Goal: Task Accomplishment & Management: Manage account settings

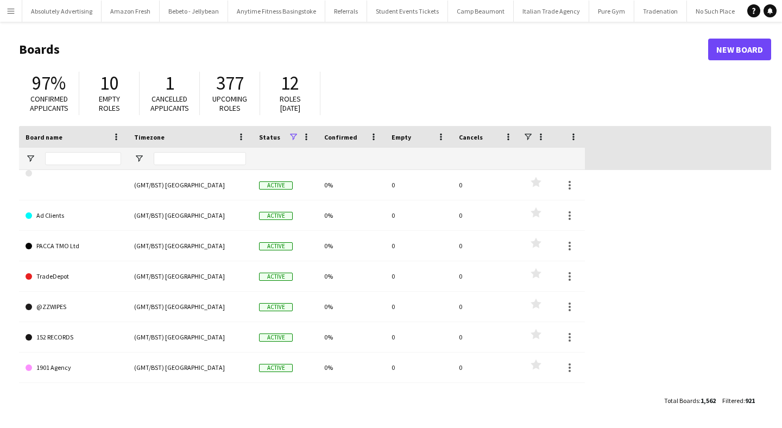
click at [15, 10] on button "Menu" at bounding box center [11, 11] width 22 height 22
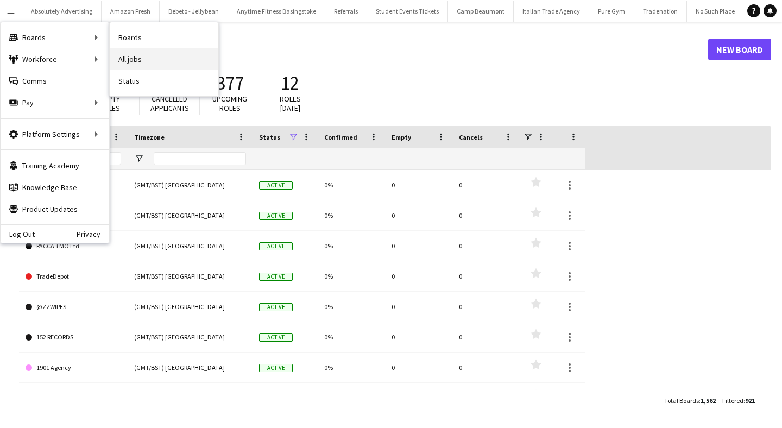
click at [159, 60] on link "All jobs" at bounding box center [164, 59] width 109 height 22
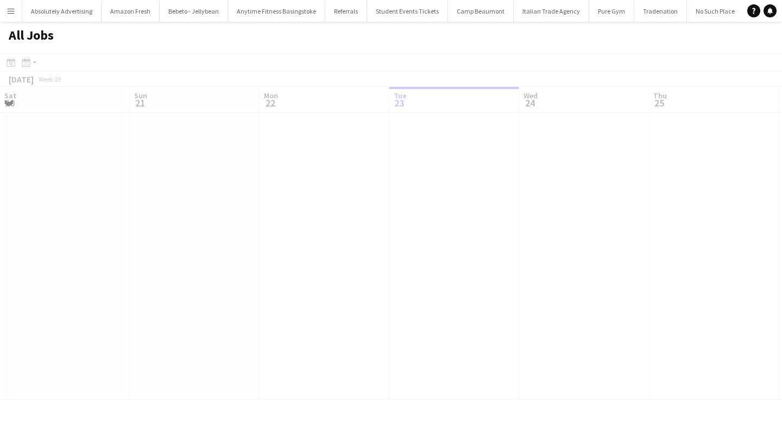
scroll to position [0, 260]
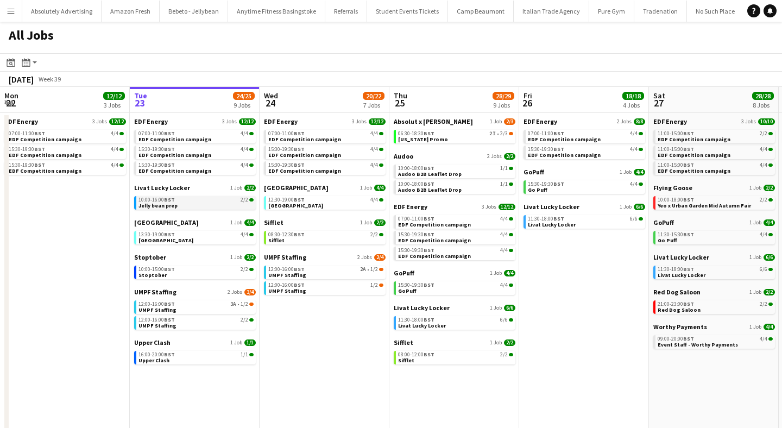
click at [173, 205] on span "Jelly bean prep" at bounding box center [157, 205] width 39 height 7
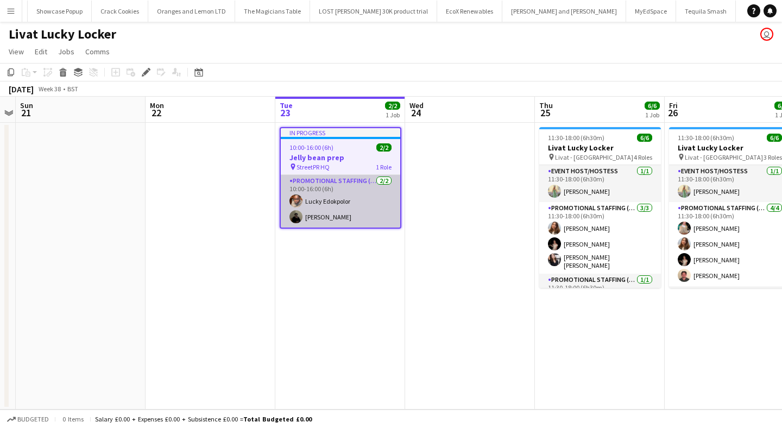
scroll to position [0, 39415]
click at [295, 201] on app-user-avatar at bounding box center [295, 200] width 13 height 13
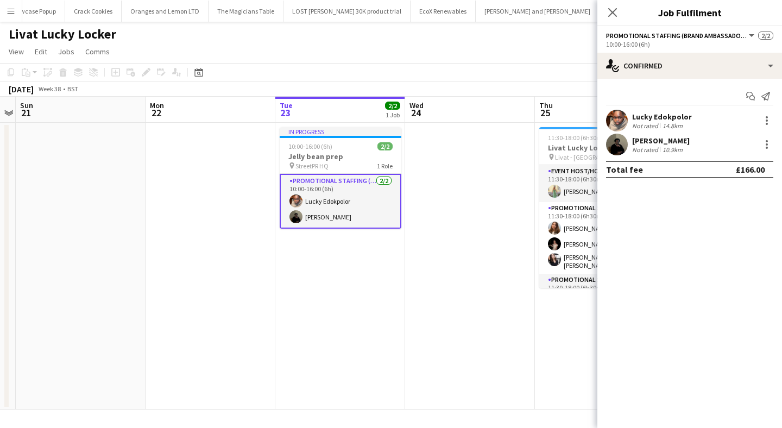
click at [614, 117] on app-user-avatar at bounding box center [617, 121] width 22 height 22
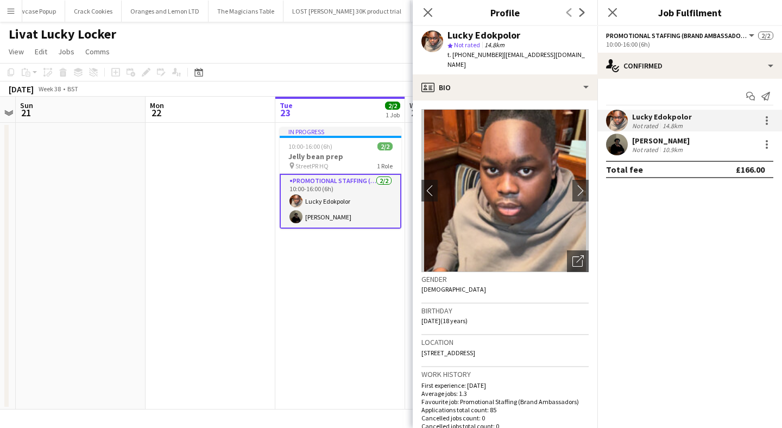
click at [617, 142] on app-user-avatar at bounding box center [617, 145] width 22 height 22
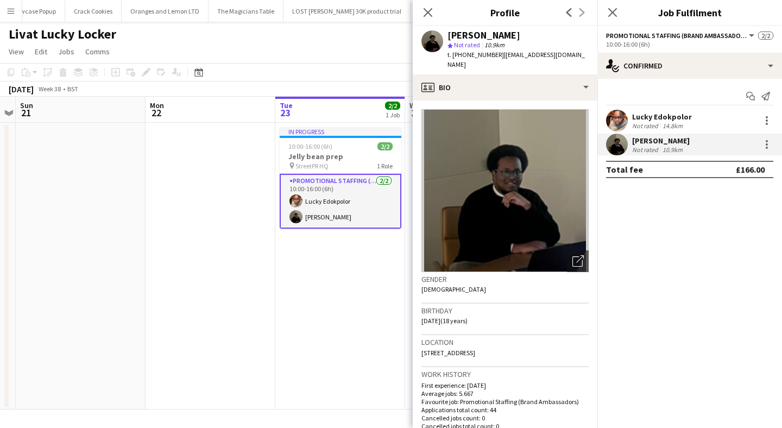
click at [621, 115] on app-user-avatar at bounding box center [617, 121] width 22 height 22
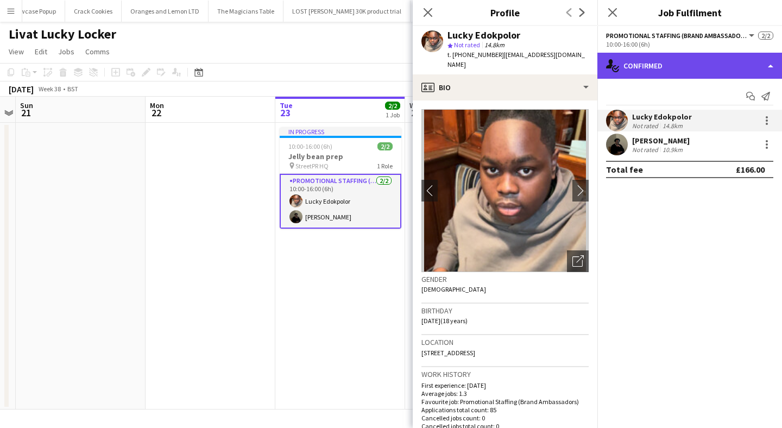
click at [642, 59] on div "single-neutral-actions-check-2 Confirmed" at bounding box center [689, 66] width 185 height 26
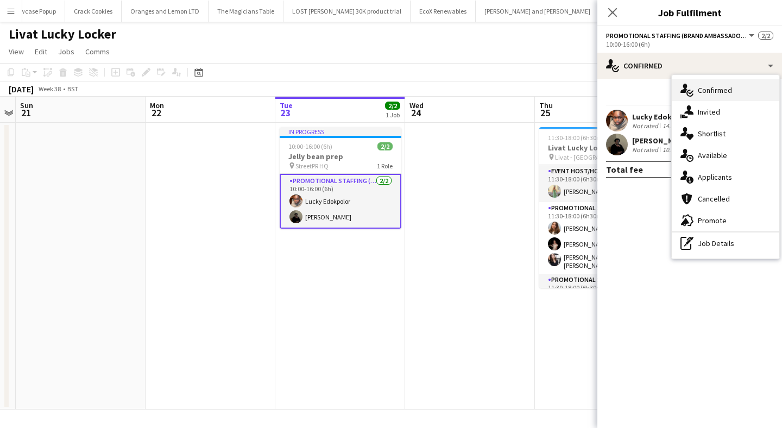
click at [724, 87] on span "Confirmed" at bounding box center [715, 90] width 34 height 10
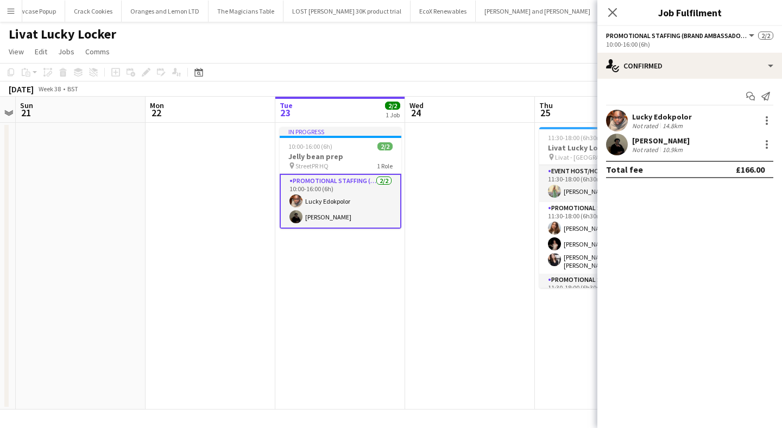
click at [648, 113] on div "Lucky Edokpolor" at bounding box center [662, 117] width 60 height 10
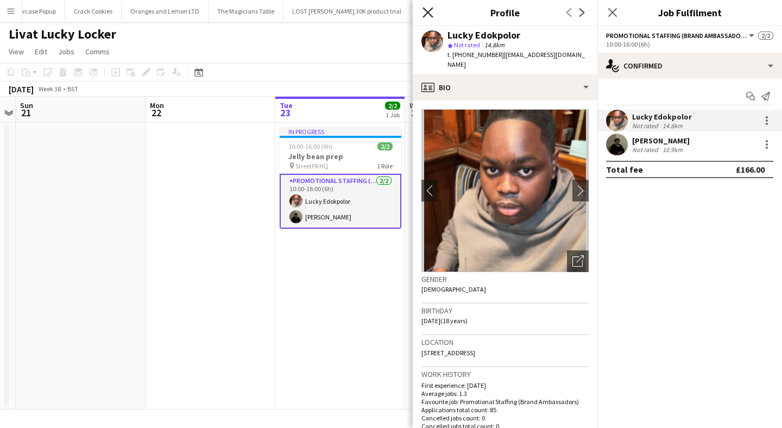
click at [431, 9] on icon at bounding box center [427, 12] width 10 height 10
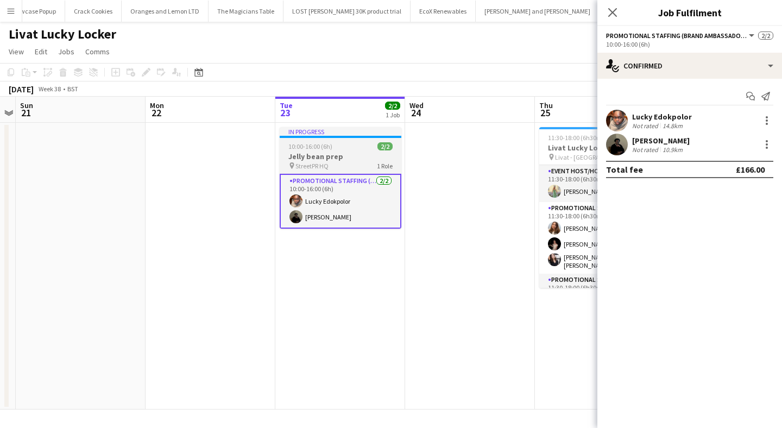
click at [329, 167] on div "pin StreetPR HQ 1 Role" at bounding box center [341, 165] width 122 height 9
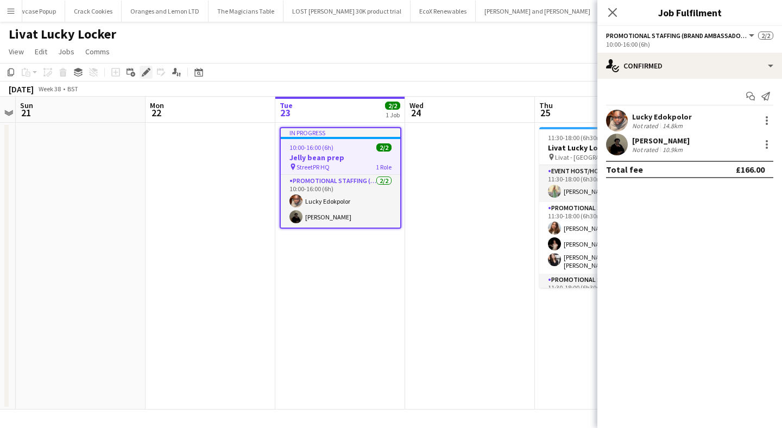
click at [147, 73] on icon "Edit" at bounding box center [146, 72] width 9 height 9
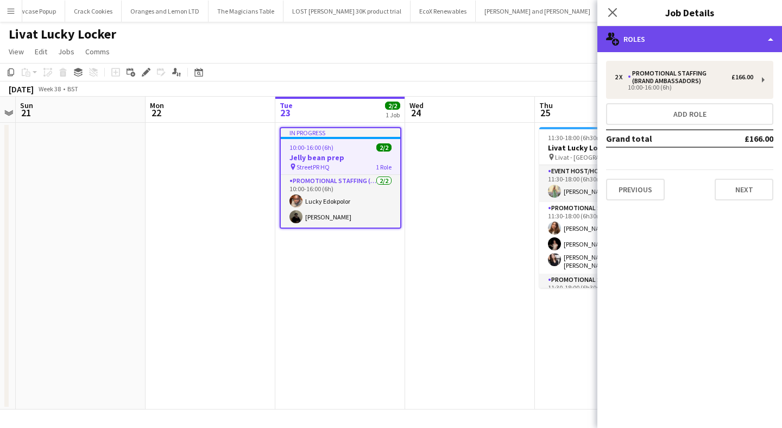
click at [684, 31] on div "multiple-users-add Roles" at bounding box center [689, 39] width 185 height 26
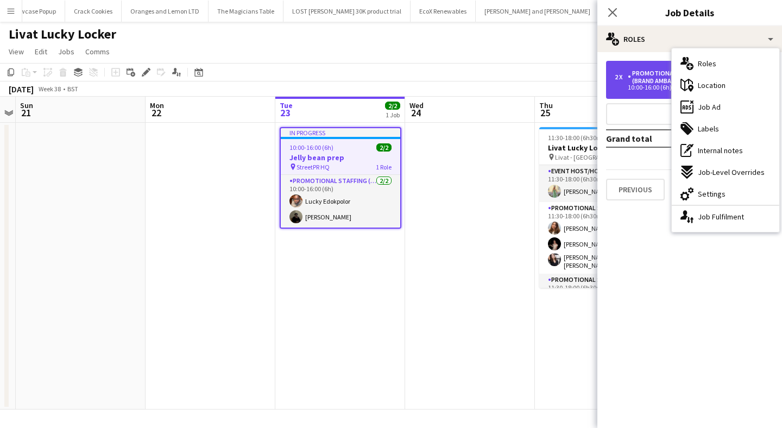
click at [644, 75] on div "Promotional Staffing (Brand Ambassadors)" at bounding box center [680, 77] width 104 height 15
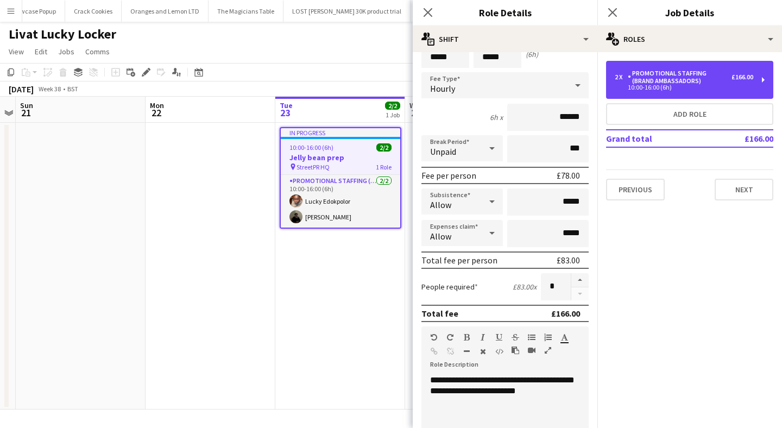
scroll to position [49, 0]
